Goal: Transaction & Acquisition: Purchase product/service

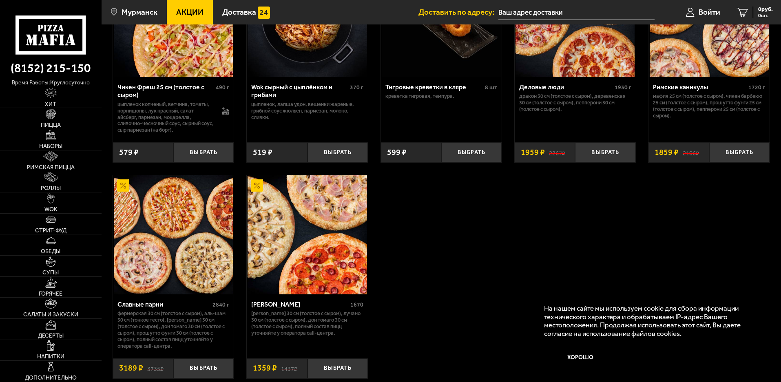
scroll to position [571, 0]
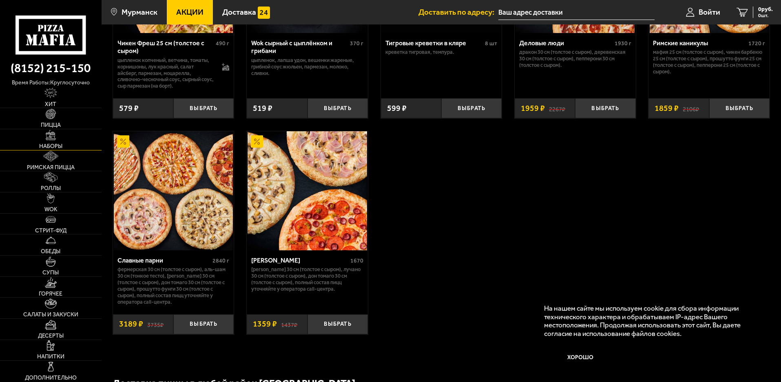
click at [54, 142] on link "Наборы" at bounding box center [51, 139] width 102 height 21
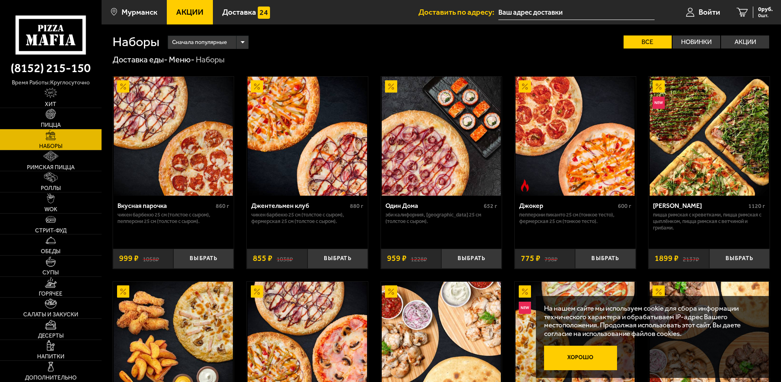
click at [564, 357] on button "Хорошо" at bounding box center [580, 358] width 73 height 24
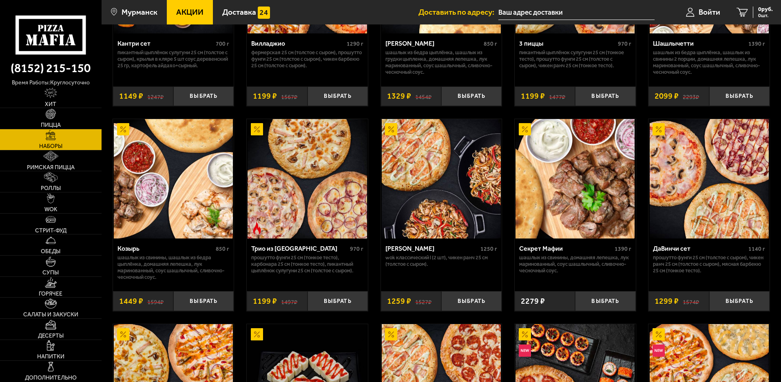
scroll to position [367, 0]
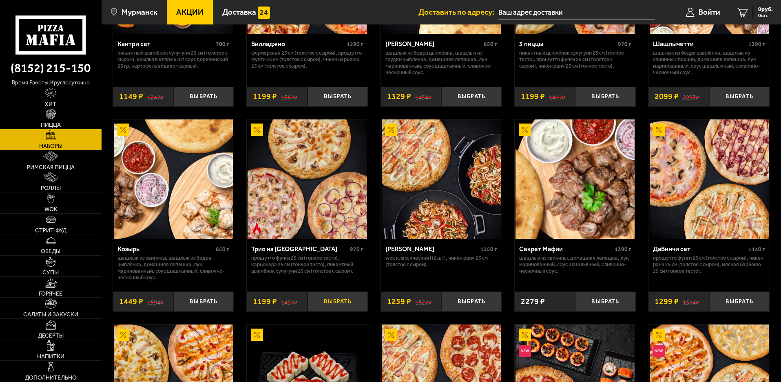
click at [331, 308] on button "Выбрать" at bounding box center [338, 302] width 60 height 20
click at [734, 18] on link "1 1199 руб. 1 шт." at bounding box center [750, 12] width 62 height 24
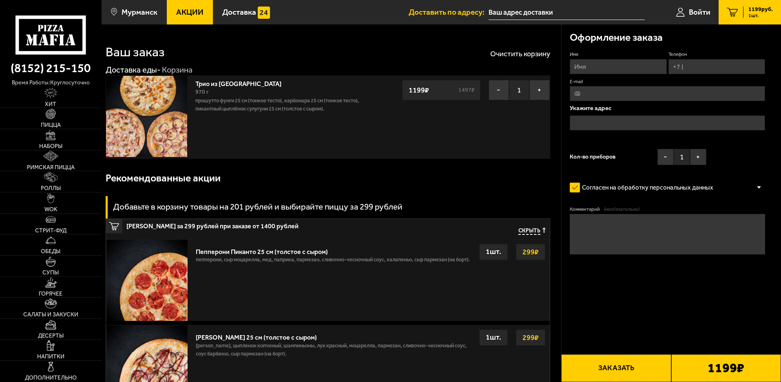
click at [597, 69] on input "Имя" at bounding box center [618, 66] width 97 height 15
type input "[PERSON_NAME]"
drag, startPoint x: 699, startPoint y: 68, endPoint x: 704, endPoint y: 66, distance: 5.5
click at [699, 68] on input "Телефон" at bounding box center [717, 66] width 97 height 15
type input "[PHONE_NUMBER]"
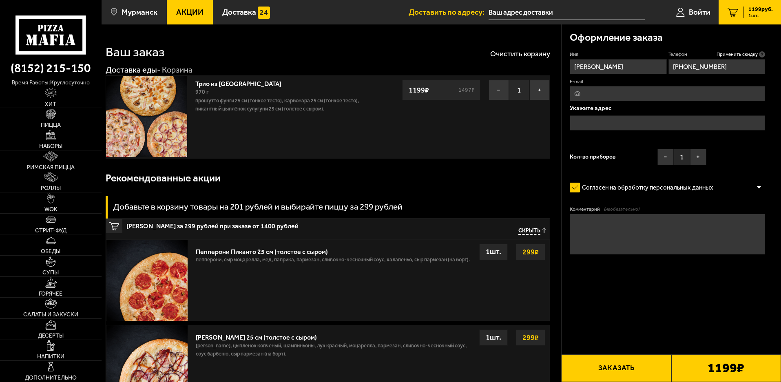
click at [614, 94] on input "E-mail" at bounding box center [667, 93] width 195 height 15
click at [579, 117] on input "text" at bounding box center [667, 122] width 195 height 15
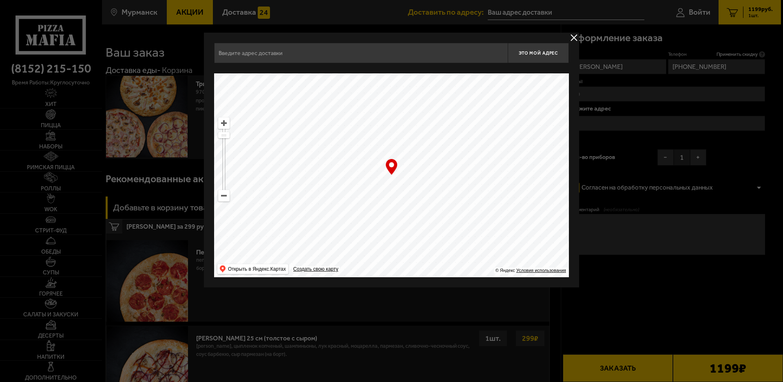
click at [275, 49] on input "text" at bounding box center [361, 53] width 294 height 20
click at [575, 38] on button "delivery type" at bounding box center [574, 38] width 10 height 10
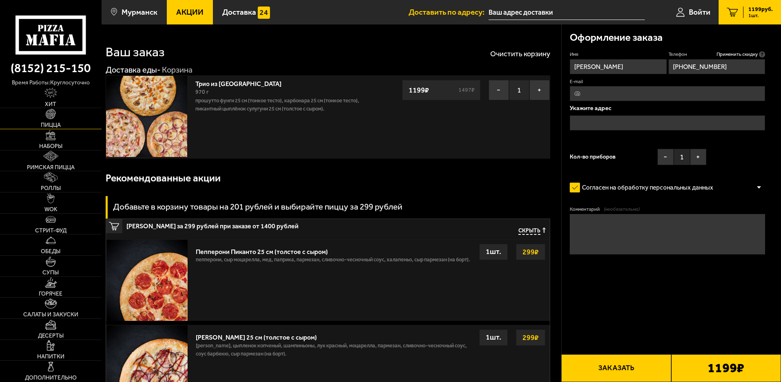
click at [49, 117] on img at bounding box center [51, 114] width 10 height 10
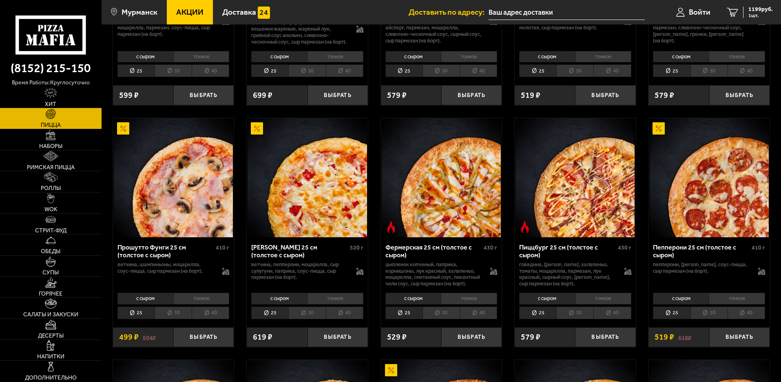
scroll to position [571, 0]
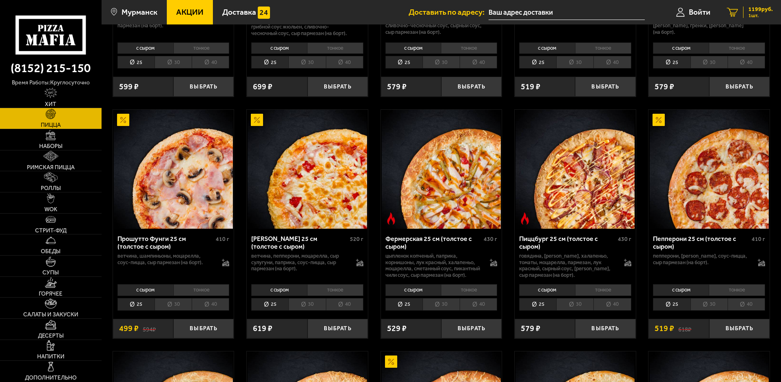
click at [761, 13] on span "1 шт." at bounding box center [761, 15] width 24 height 5
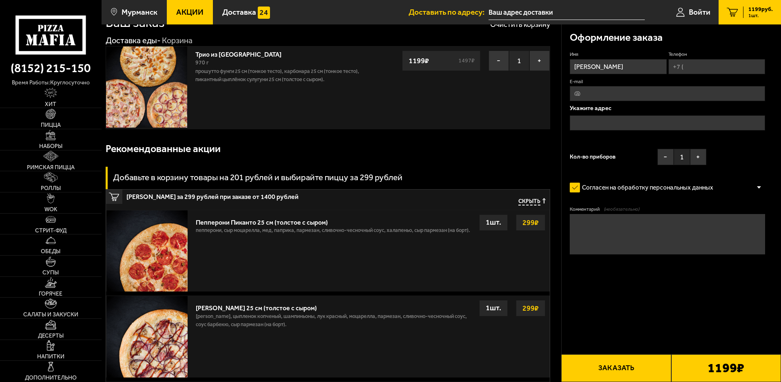
scroll to position [82, 0]
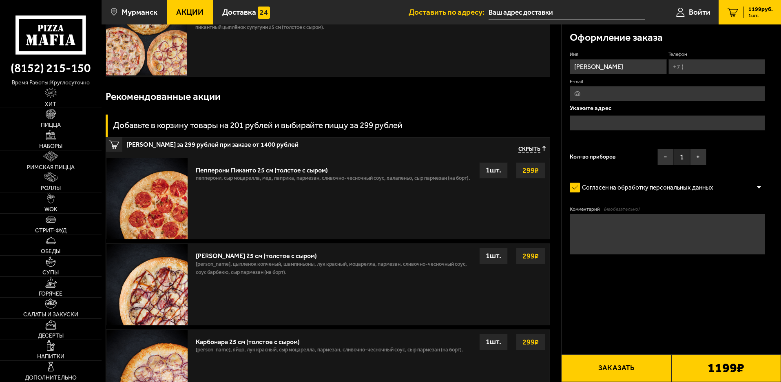
click at [535, 255] on strong "299 ₽" at bounding box center [531, 256] width 20 height 16
click at [529, 257] on strong "299 ₽" at bounding box center [531, 256] width 20 height 16
click at [346, 277] on p "[PERSON_NAME], цыпленок копченый, шампиньоны, лук красный, моцарелла, пармезан,…" at bounding box center [333, 270] width 275 height 20
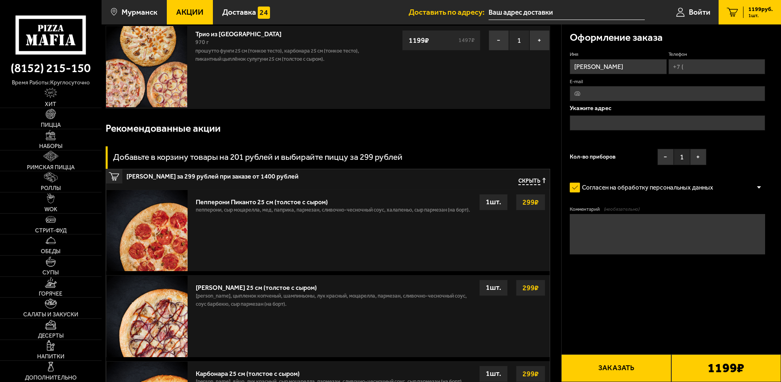
scroll to position [122, 0]
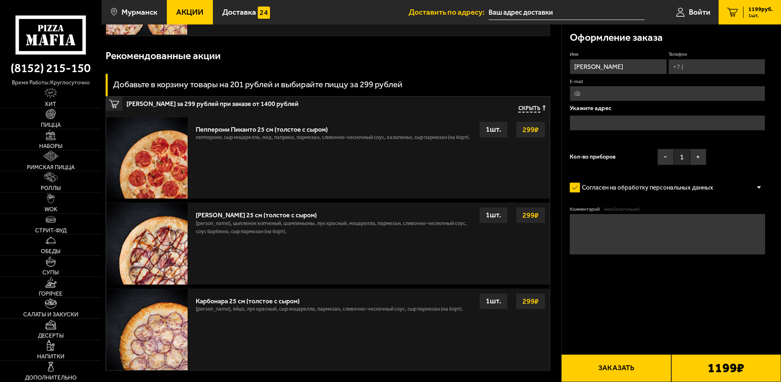
click at [500, 218] on div "1 шт." at bounding box center [493, 215] width 29 height 16
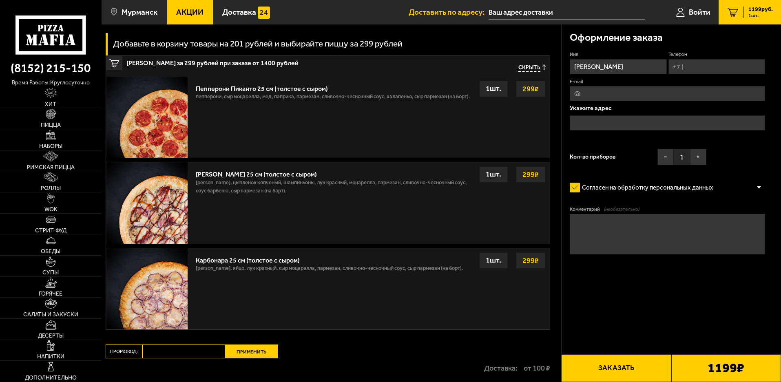
scroll to position [204, 0]
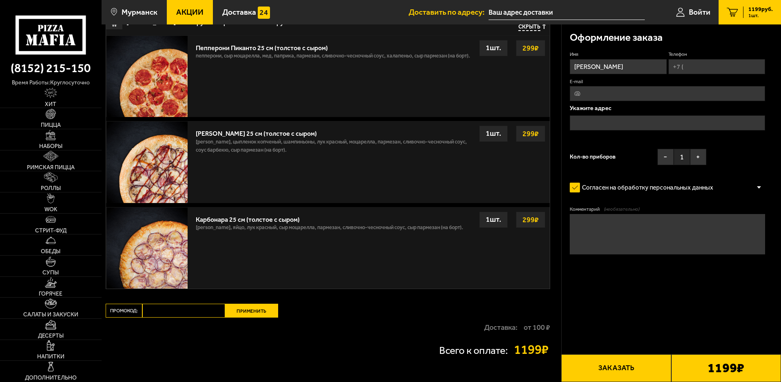
click at [711, 68] on input "Телефон" at bounding box center [717, 66] width 97 height 15
type input "[PHONE_NUMBER]"
click at [236, 153] on p "[PERSON_NAME], цыпленок копченый, шампиньоны, лук красный, моцарелла, пармезан,…" at bounding box center [333, 148] width 275 height 20
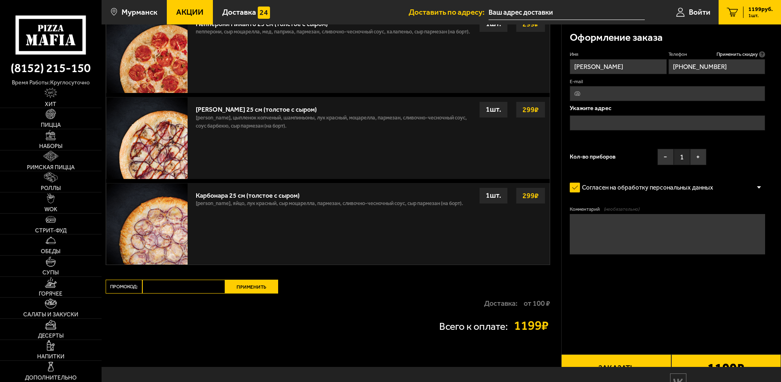
scroll to position [267, 0]
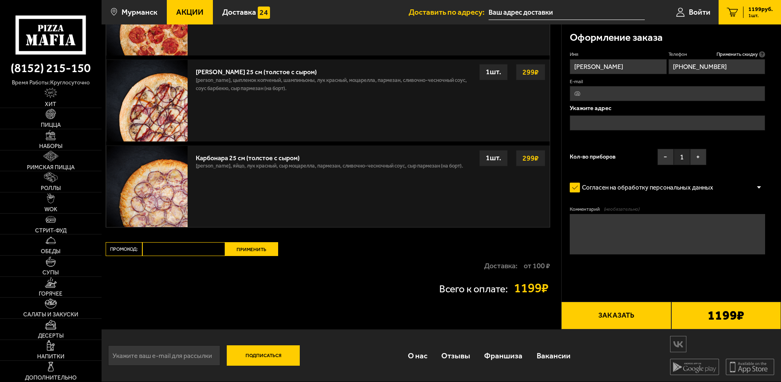
click at [532, 74] on strong "299 ₽" at bounding box center [531, 72] width 20 height 16
click at [176, 71] on img at bounding box center [146, 100] width 81 height 81
click at [149, 195] on img at bounding box center [146, 186] width 81 height 81
click at [423, 187] on div "Карбонара 25 см (толстое с сыром) бекон, яйцо, лук красный, сыр Моцарелла, парм…" at bounding box center [371, 186] width 358 height 81
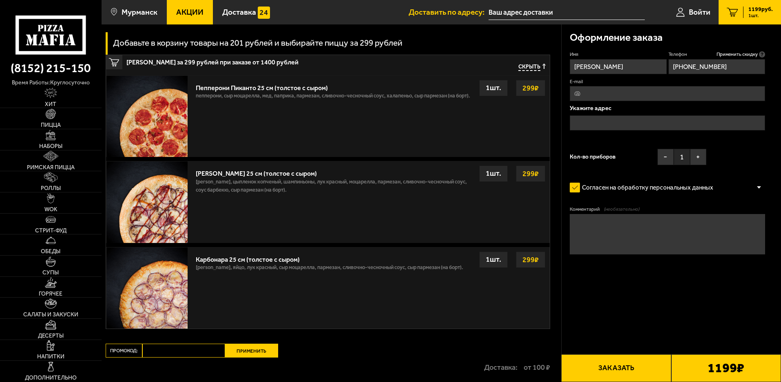
scroll to position [144, 0]
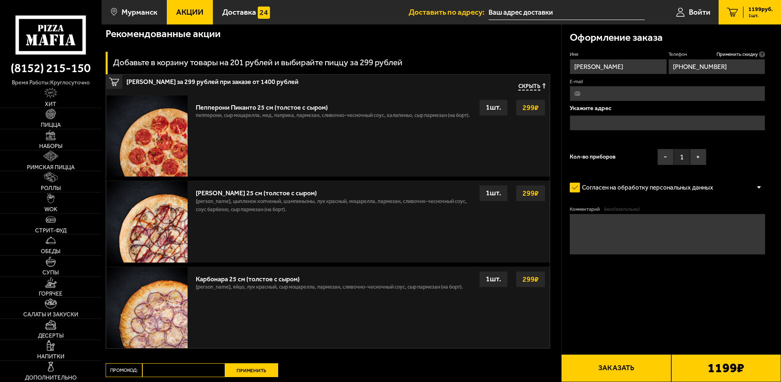
click at [171, 129] on img at bounding box center [146, 135] width 81 height 81
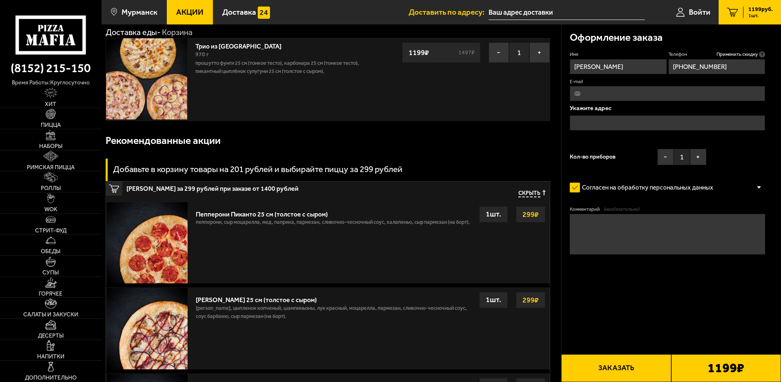
scroll to position [22, 0]
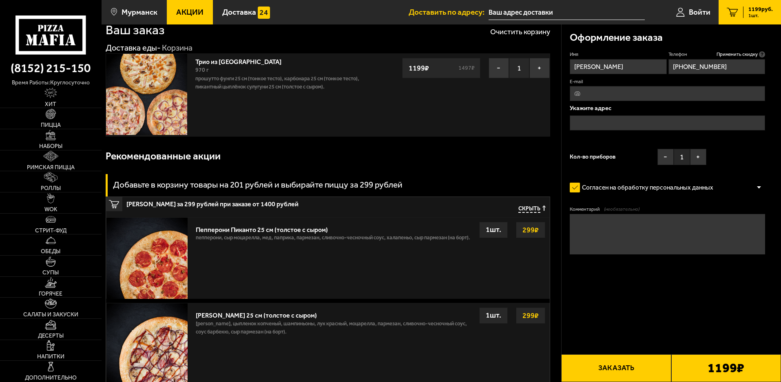
click at [126, 185] on h3 "Добавьте в корзину товары на 201 рублей и выбирайте пиццу за 299 рублей" at bounding box center [258, 185] width 290 height 9
click at [169, 148] on div "Рекомендованные акции" at bounding box center [328, 156] width 445 height 27
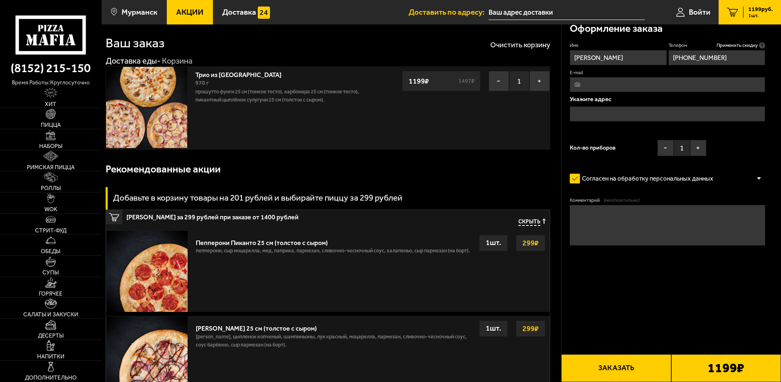
scroll to position [0, 0]
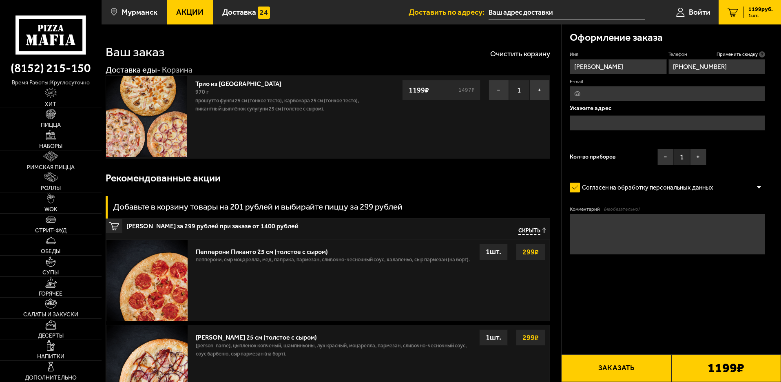
click at [53, 122] on link "Пицца" at bounding box center [51, 118] width 102 height 21
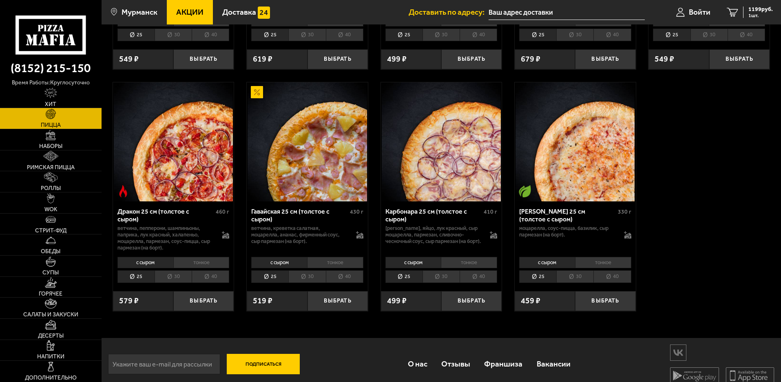
scroll to position [1356, 0]
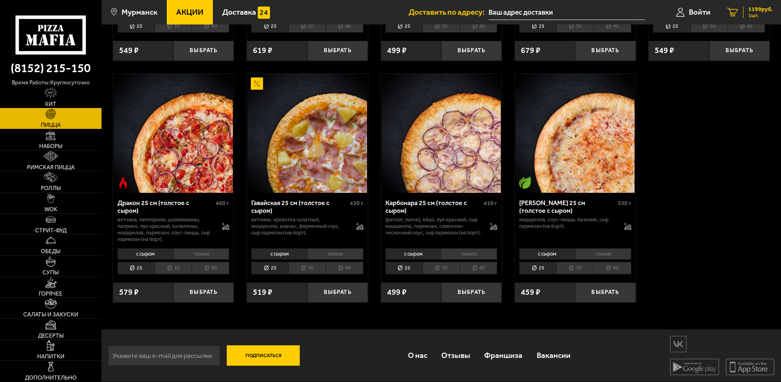
click at [754, 13] on span "1 шт." at bounding box center [761, 15] width 24 height 5
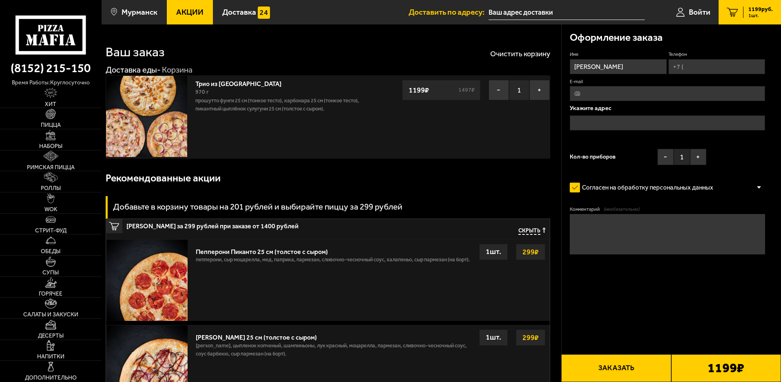
click at [696, 67] on input "Телефон" at bounding box center [717, 66] width 97 height 15
type input "[PHONE_NUMBER]"
click at [591, 122] on input "text" at bounding box center [667, 122] width 195 height 15
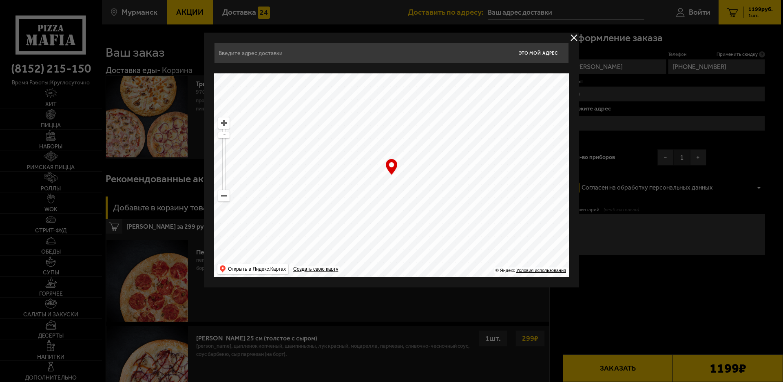
click at [291, 49] on input "text" at bounding box center [361, 53] width 294 height 20
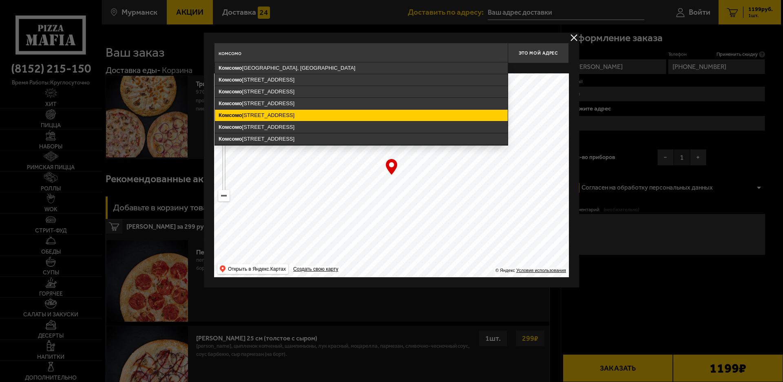
click at [279, 117] on ymaps "[PERSON_NAME][STREET_ADDRESS]" at bounding box center [361, 115] width 293 height 11
type input "[STREET_ADDRESS]"
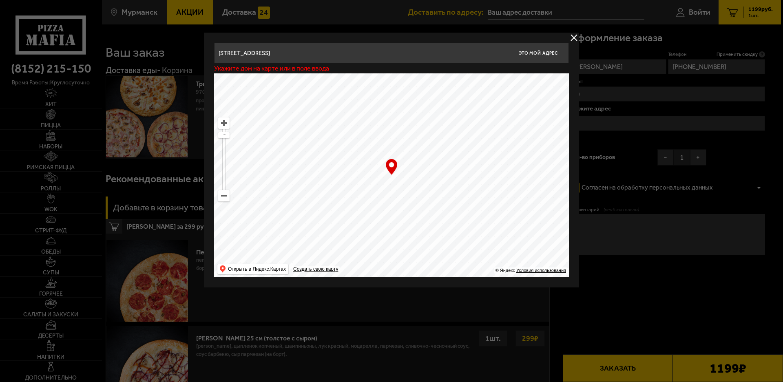
type input "[STREET_ADDRESS]"
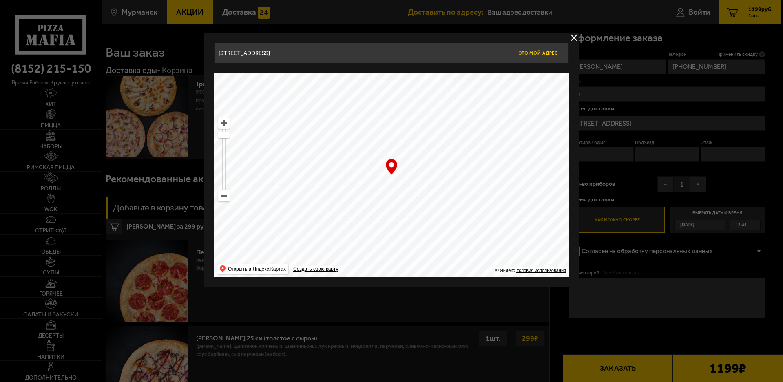
click at [532, 52] on span "Это мой адрес" at bounding box center [538, 53] width 39 height 5
type input "[STREET_ADDRESS]"
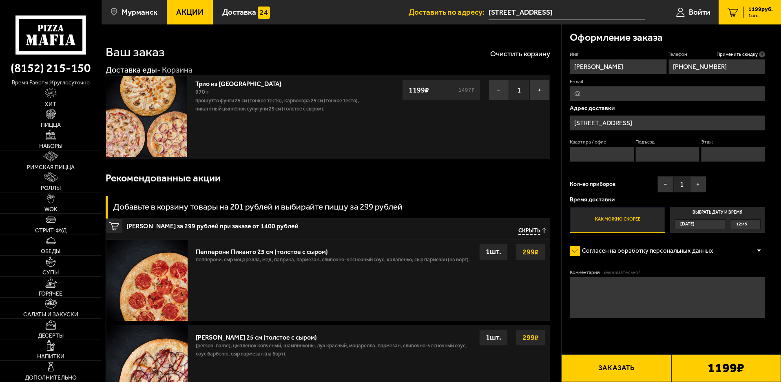
click at [527, 253] on strong "299 ₽" at bounding box center [531, 252] width 20 height 16
click at [537, 233] on span "Скрыть" at bounding box center [530, 232] width 22 height 8
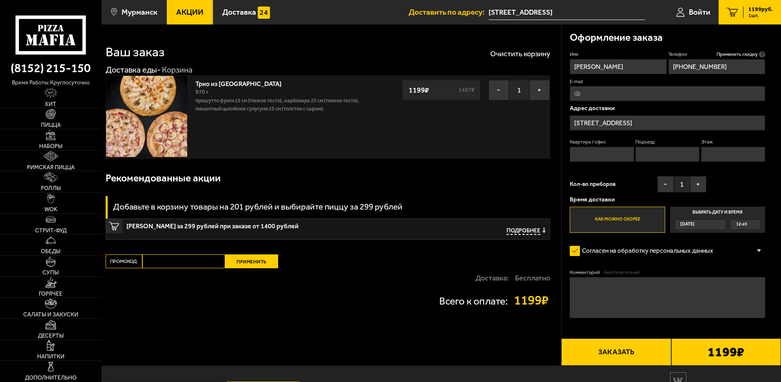
click at [526, 231] on span "Подробнее" at bounding box center [524, 232] width 34 height 8
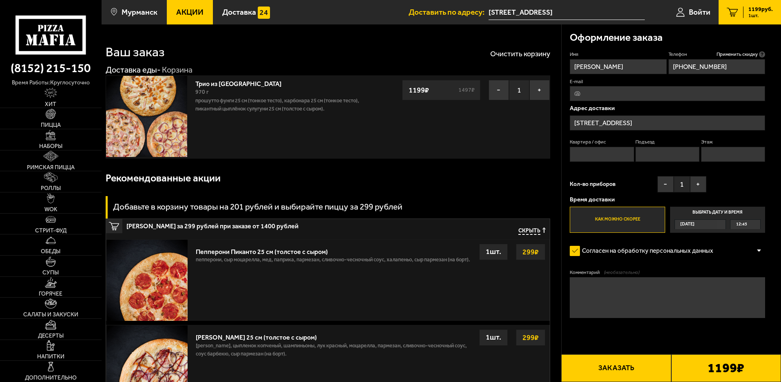
click at [532, 250] on strong "299 ₽" at bounding box center [531, 252] width 20 height 16
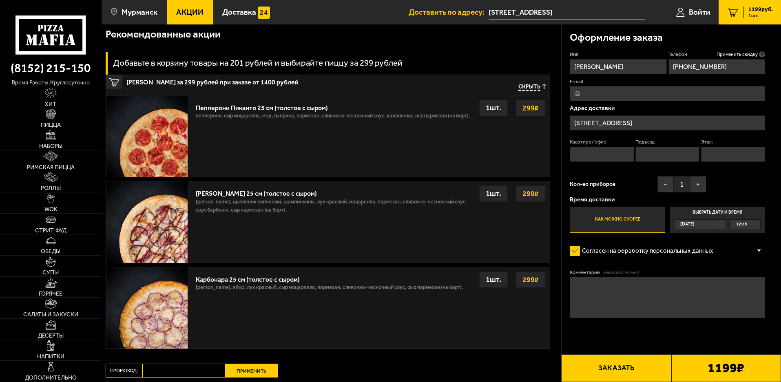
scroll to position [144, 0]
click at [530, 280] on strong "299 ₽" at bounding box center [531, 280] width 20 height 16
click at [199, 379] on div "Доставка: Бесплатно" at bounding box center [328, 387] width 445 height 20
click at [199, 374] on input "Промокод:" at bounding box center [183, 370] width 83 height 14
click at [480, 366] on div "Ваш заказ Очистить корзину Доставка еды - Корзина Трио из [GEOGRAPHIC_DATA] 970…" at bounding box center [332, 165] width 460 height 571
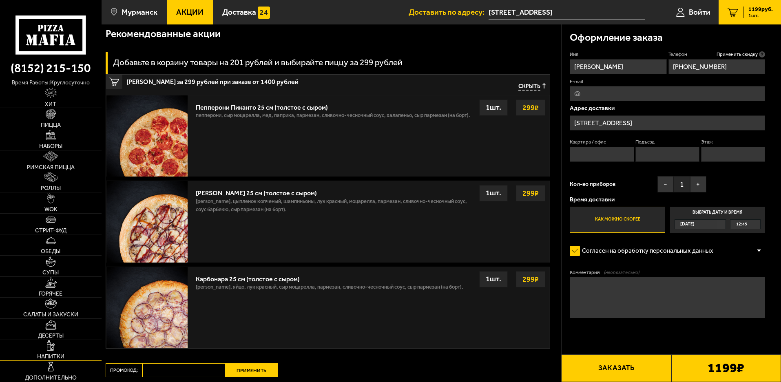
click at [53, 354] on span "Напитки" at bounding box center [50, 357] width 27 height 6
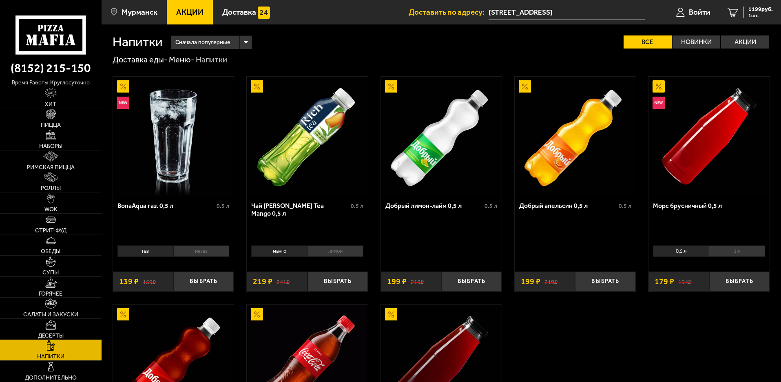
click at [53, 323] on img at bounding box center [50, 325] width 11 height 10
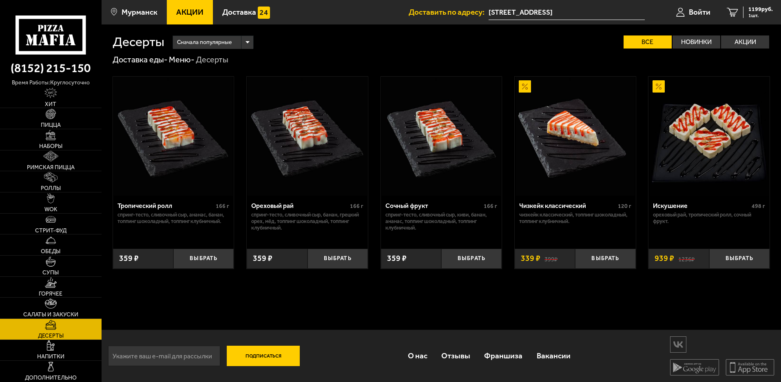
scroll to position [0, 0]
click at [60, 302] on link "Салаты и закуски" at bounding box center [51, 308] width 102 height 21
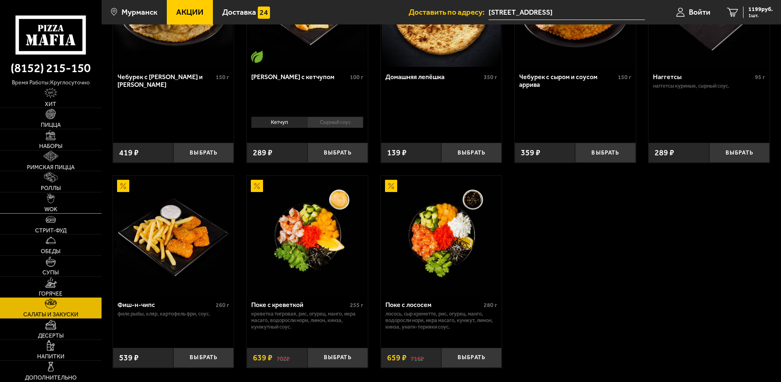
scroll to position [612, 0]
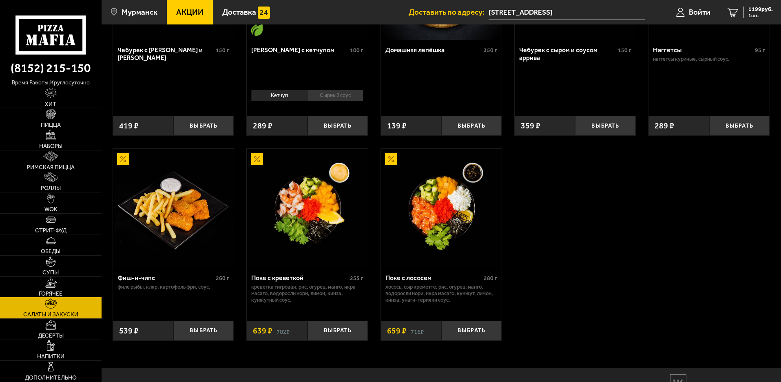
click at [61, 287] on link "Горячее" at bounding box center [51, 287] width 102 height 21
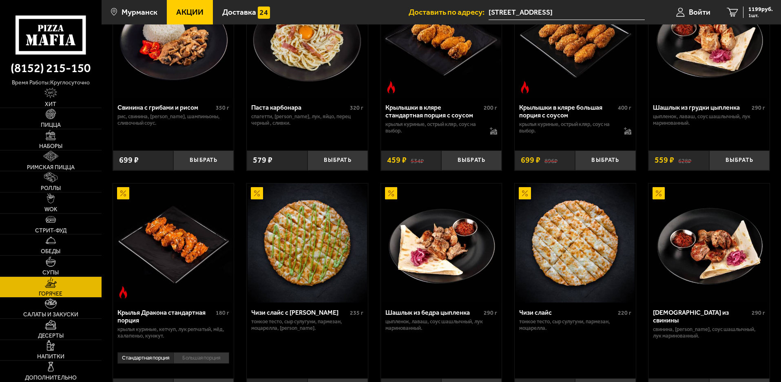
scroll to position [367, 0]
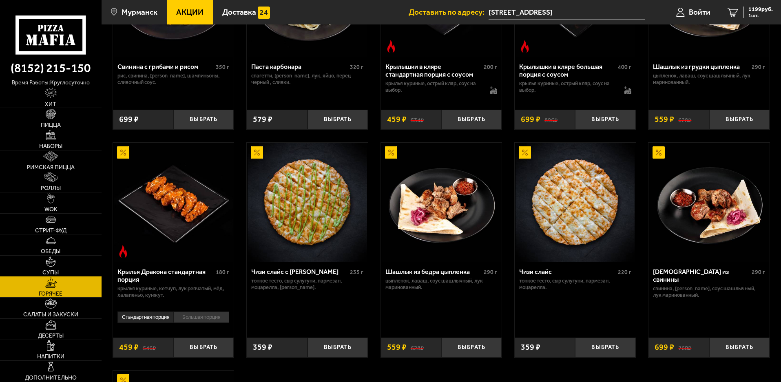
click at [54, 266] on img at bounding box center [51, 262] width 10 height 10
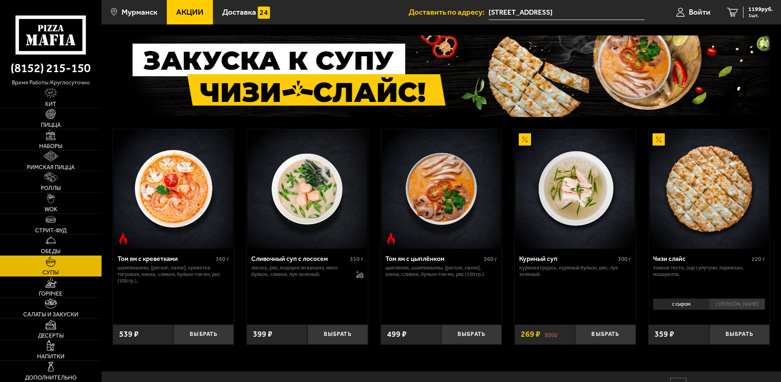
scroll to position [82, 0]
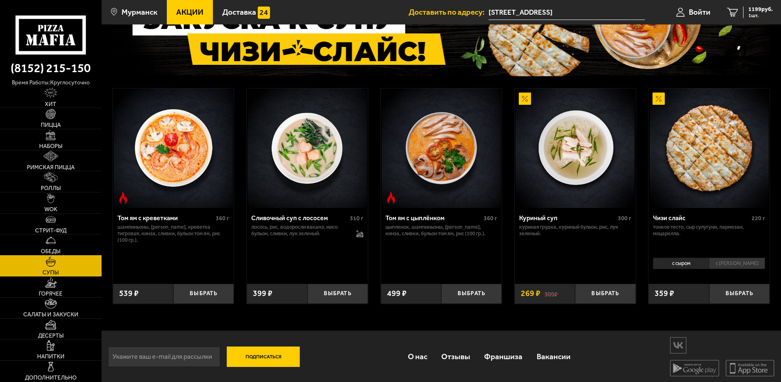
click at [33, 246] on link "Обеды" at bounding box center [51, 245] width 102 height 21
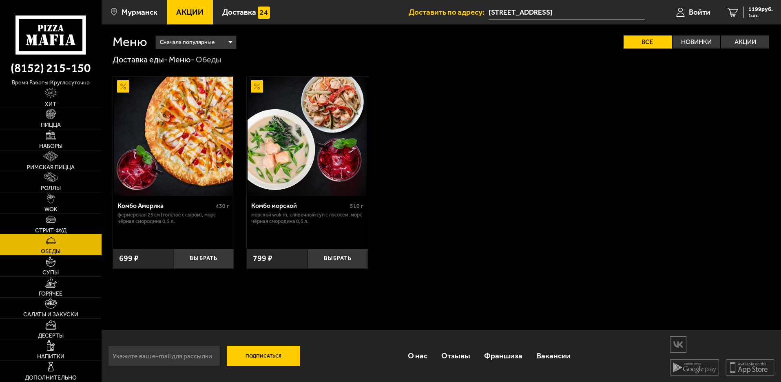
click at [39, 223] on link "Стрит-фуд" at bounding box center [51, 224] width 102 height 21
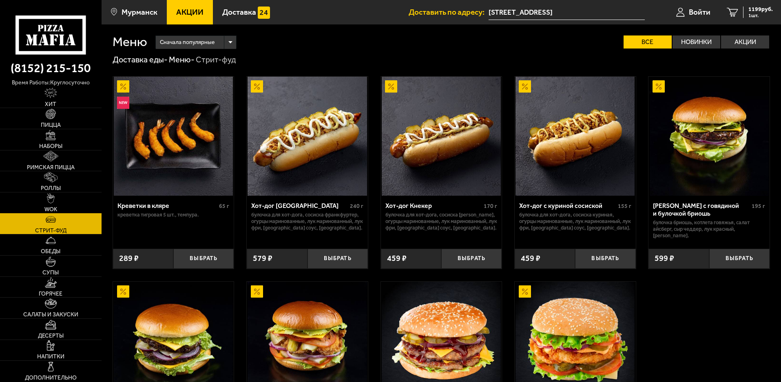
click at [47, 208] on span "WOK" at bounding box center [50, 210] width 13 height 6
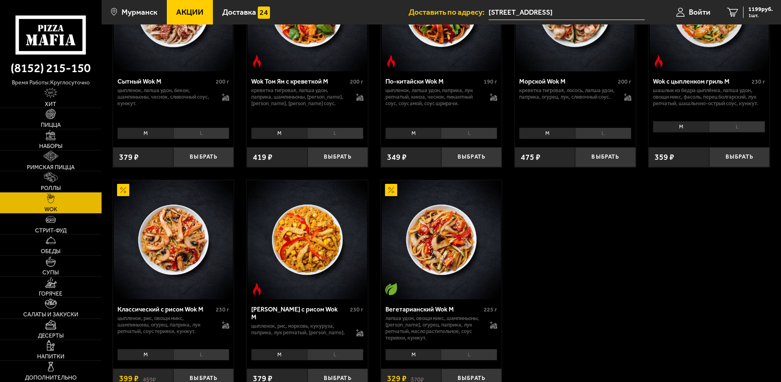
scroll to position [449, 0]
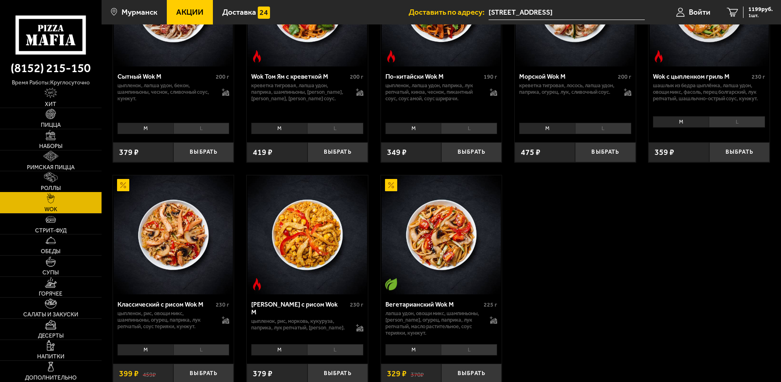
click at [58, 184] on link "Роллы" at bounding box center [51, 181] width 102 height 21
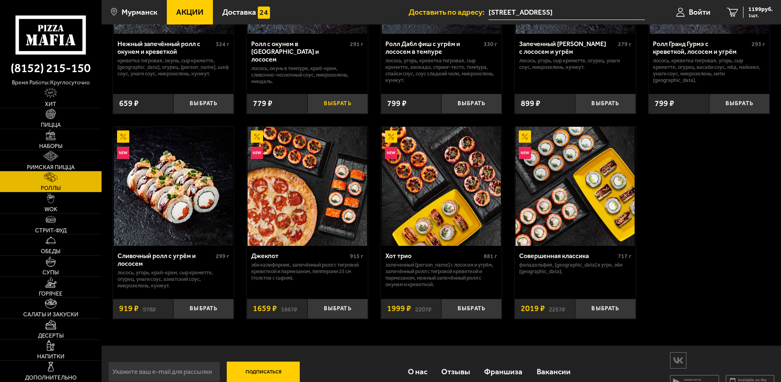
scroll to position [384, 0]
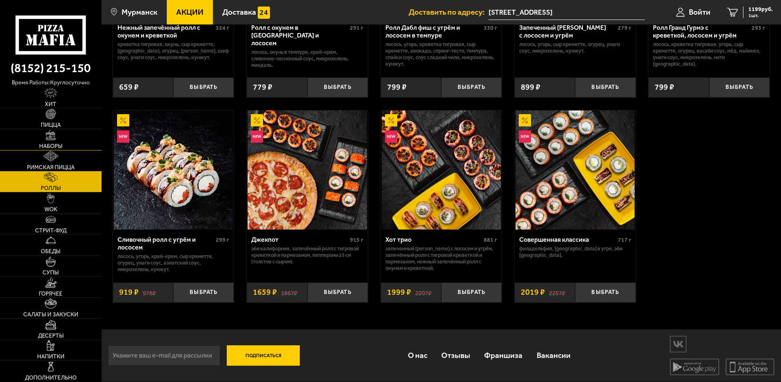
click at [47, 150] on link "Наборы" at bounding box center [51, 139] width 102 height 21
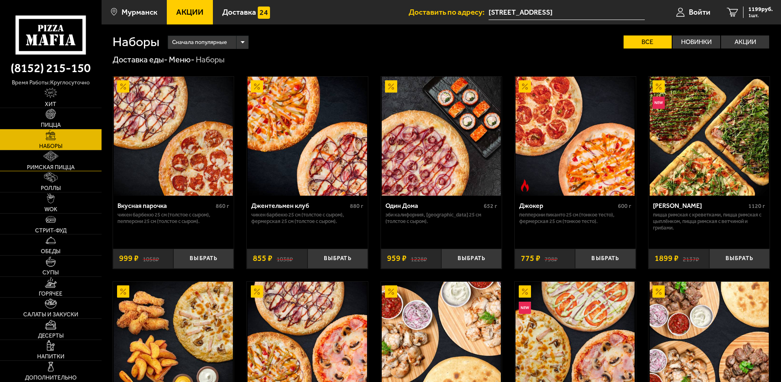
click at [66, 163] on link "Римская пицца" at bounding box center [51, 161] width 102 height 21
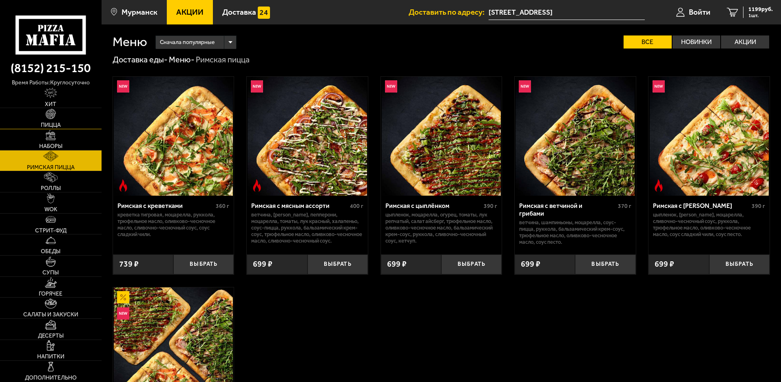
click at [57, 114] on link "Пицца" at bounding box center [51, 118] width 102 height 21
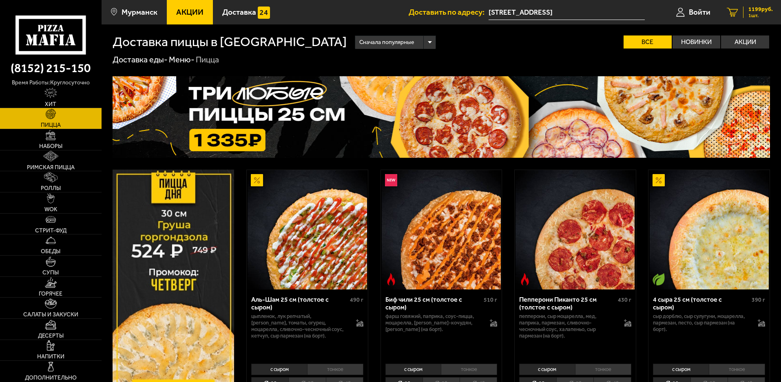
click at [755, 18] on span "1 шт." at bounding box center [761, 15] width 24 height 5
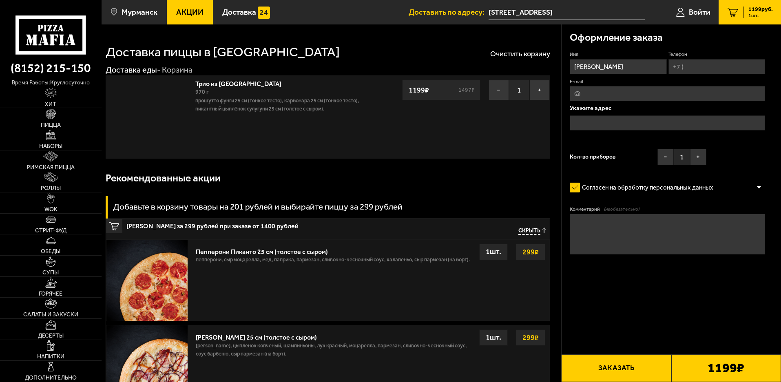
type input "[STREET_ADDRESS]"
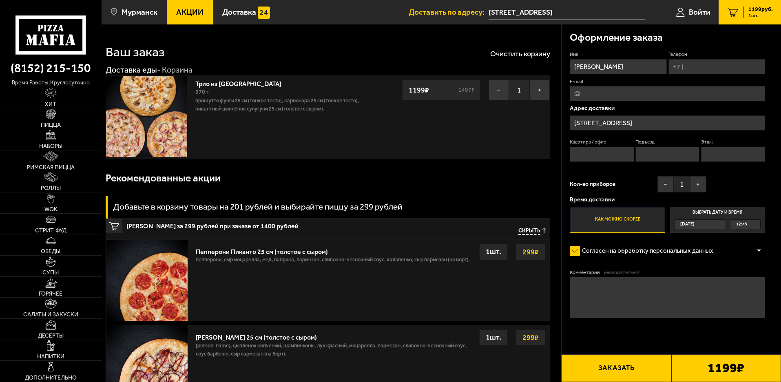
click at [694, 64] on input "Телефон" at bounding box center [717, 66] width 97 height 15
type input "[PHONE_NUMBER]"
click at [603, 366] on button "Заказать" at bounding box center [616, 369] width 110 height 28
click at [596, 156] on input "Квартира / офис" at bounding box center [602, 154] width 64 height 15
click at [711, 155] on input "Этаж" at bounding box center [733, 154] width 64 height 15
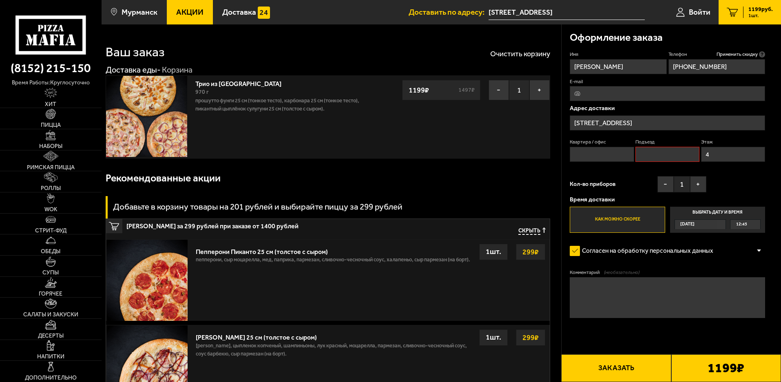
type input "4"
click at [592, 151] on input "Квартира / офис" at bounding box center [602, 154] width 64 height 15
type input "412"
click at [640, 373] on button "Заказать" at bounding box center [616, 369] width 110 height 28
click at [673, 155] on input "Подъезд" at bounding box center [668, 154] width 64 height 15
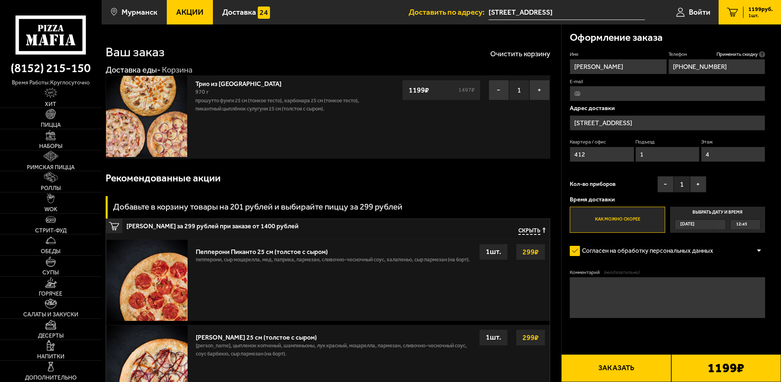
type input "1"
click at [607, 373] on button "Заказать" at bounding box center [616, 369] width 110 height 28
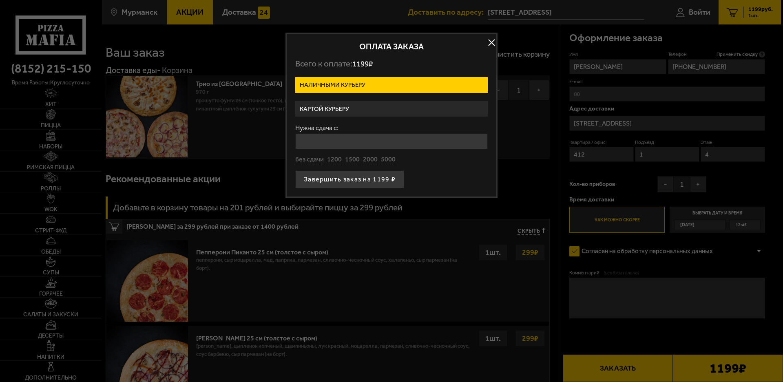
click at [365, 102] on label "Картой курьеру" at bounding box center [391, 109] width 193 height 16
click at [0, 0] on input "Картой курьеру" at bounding box center [0, 0] width 0 height 0
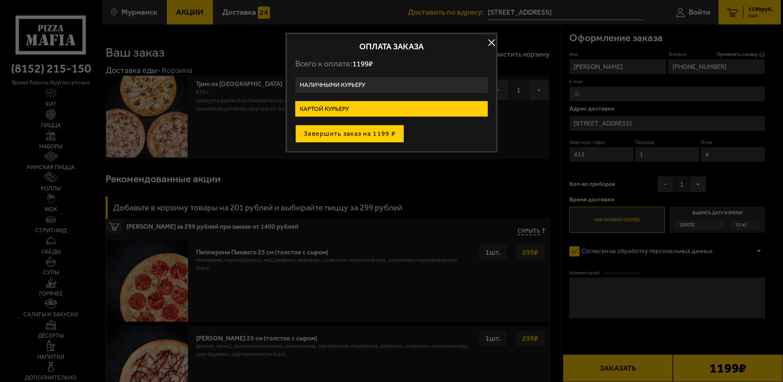
click at [336, 141] on button "Завершить заказ на 1199 ₽" at bounding box center [349, 134] width 109 height 18
